Goal: Navigation & Orientation: Find specific page/section

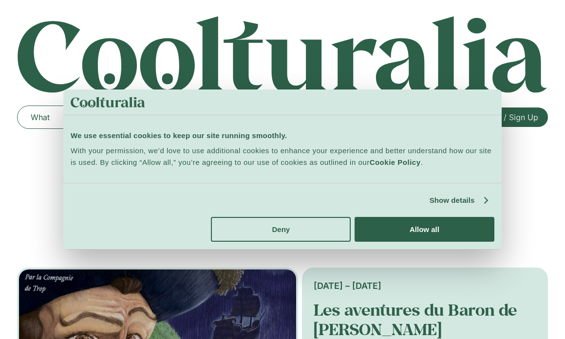
click at [432, 243] on div "Do not sell or share my personal information Deny Allow selection Customize All…" at bounding box center [282, 229] width 438 height 39
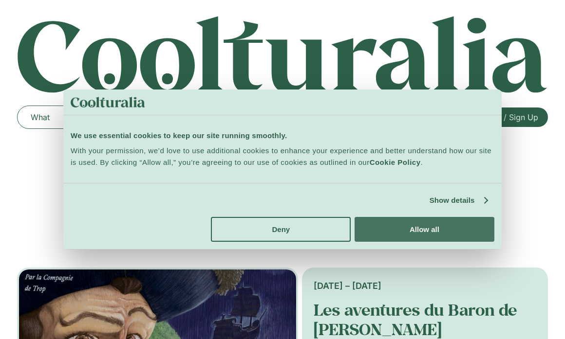
click at [429, 231] on button "Allow all" at bounding box center [424, 229] width 140 height 25
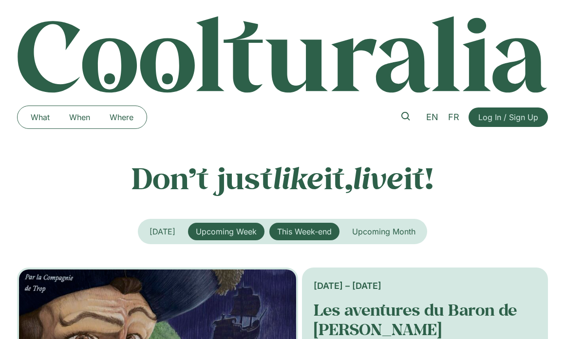
click at [294, 231] on span "This Week-end" at bounding box center [304, 232] width 55 height 10
click at [454, 110] on li "FR" at bounding box center [452, 117] width 21 height 21
click at [456, 118] on span "FR" at bounding box center [453, 117] width 11 height 10
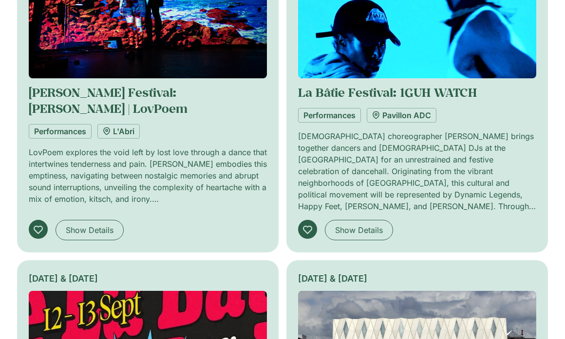
scroll to position [422, 0]
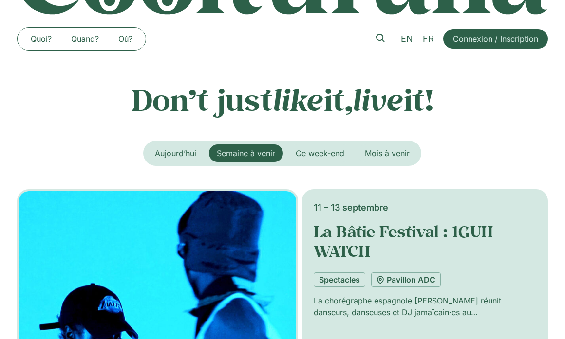
scroll to position [77, 0]
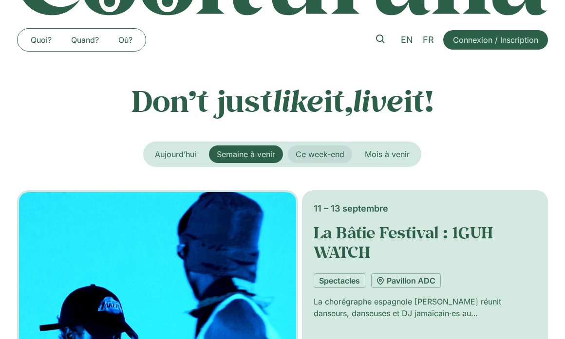
click at [327, 152] on span "Ce week-end" at bounding box center [319, 154] width 49 height 10
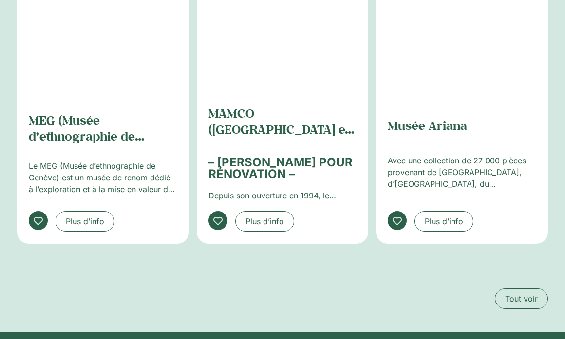
scroll to position [2029, 0]
